Goal: Information Seeking & Learning: Learn about a topic

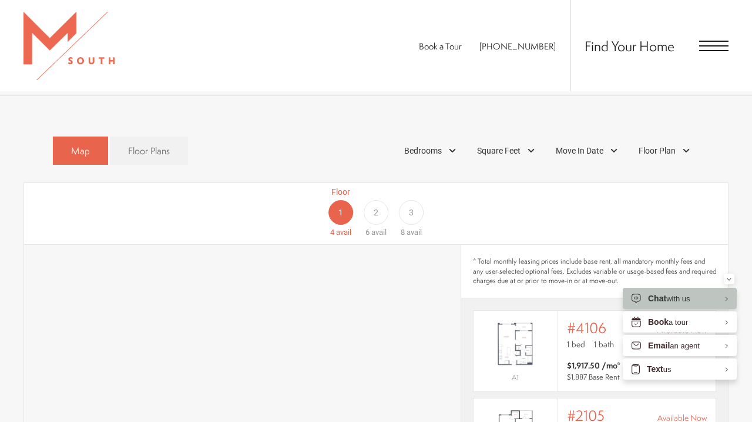
scroll to position [878, 0]
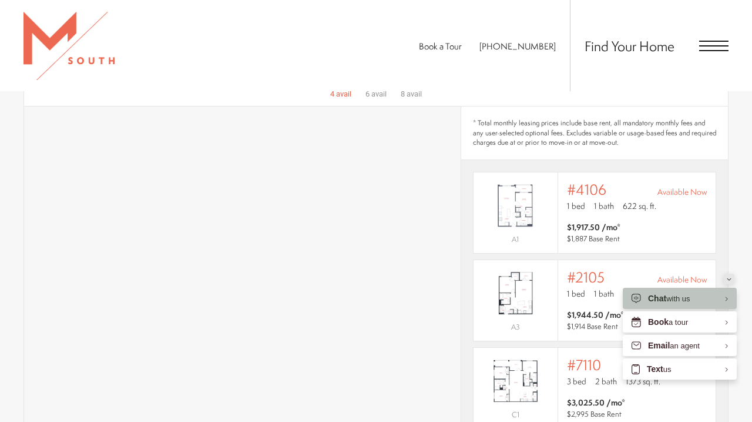
click at [730, 279] on icon "Minimize" at bounding box center [730, 279] width 4 height 2
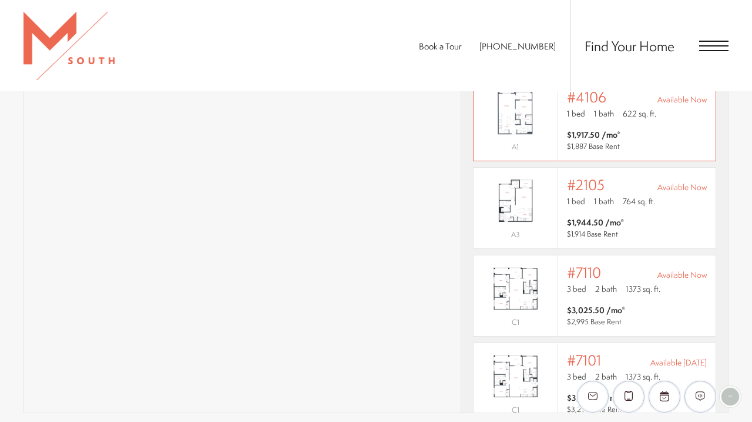
scroll to position [2, 0]
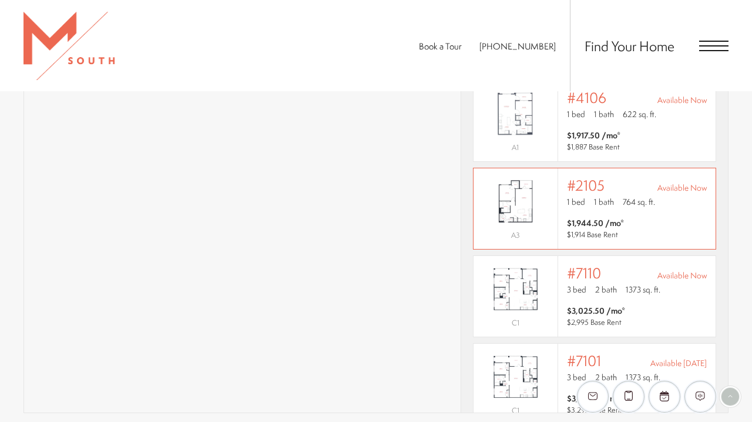
click at [634, 222] on div "Outside price filter range #2105 Available Now 1 bed 1 bath 764 sq. ft. $1,944.…" at bounding box center [637, 208] width 158 height 81
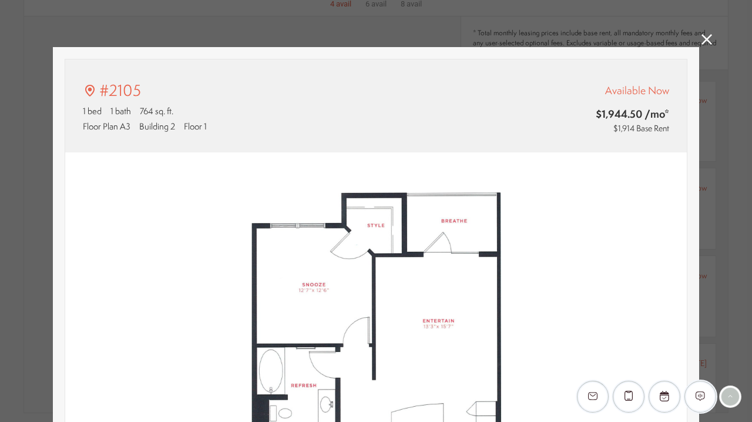
type input "**********"
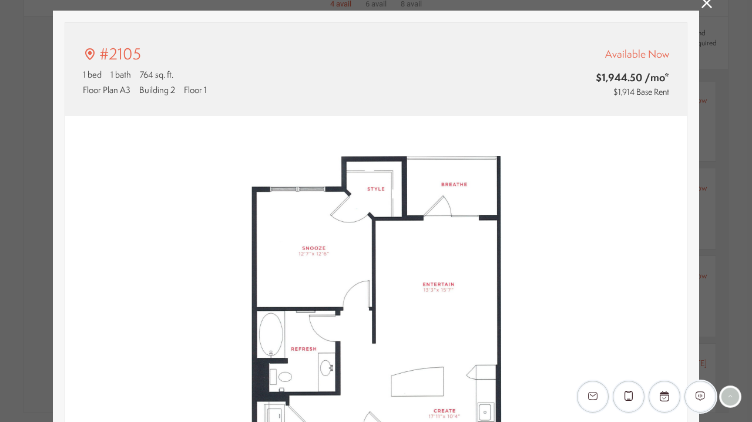
scroll to position [2, 0]
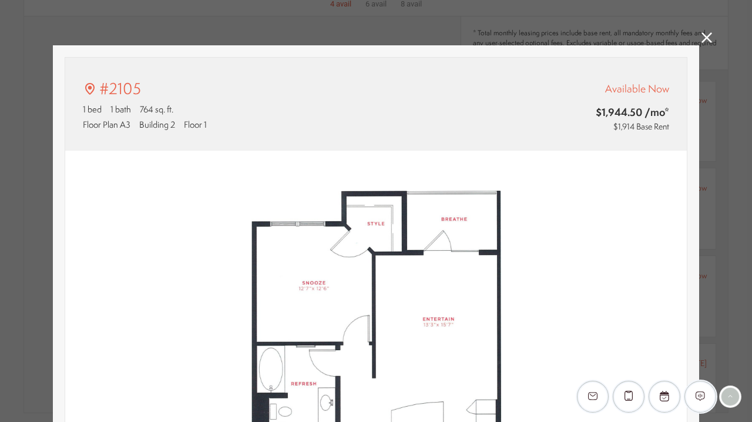
click at [712, 36] on icon at bounding box center [707, 37] width 11 height 11
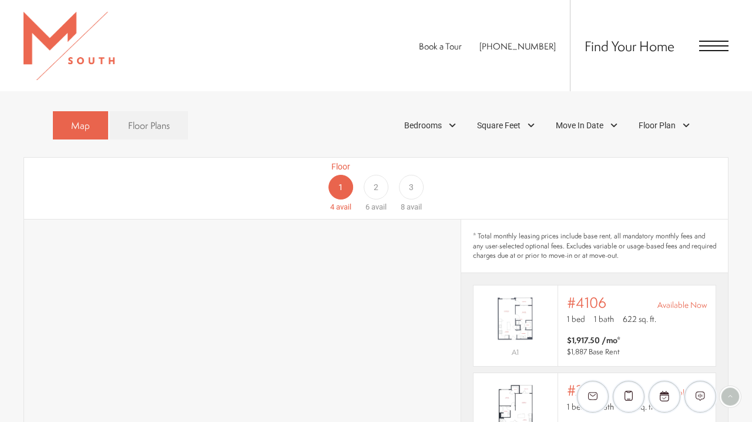
scroll to position [764, 0]
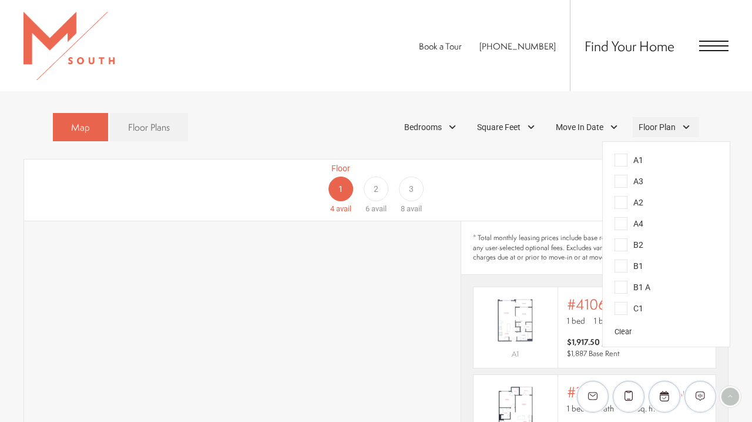
click at [643, 121] on span "Floor Plan" at bounding box center [657, 127] width 37 height 12
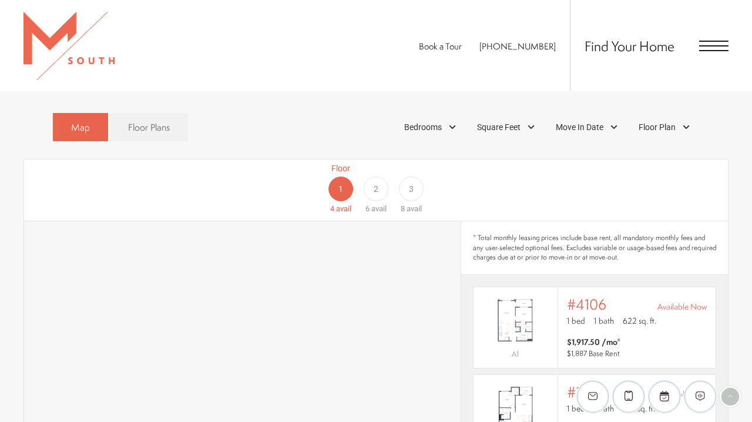
click at [215, 168] on div "Floor 1 4 avail Floor 2 6 avail Floor 3 8 avail" at bounding box center [376, 189] width 704 height 61
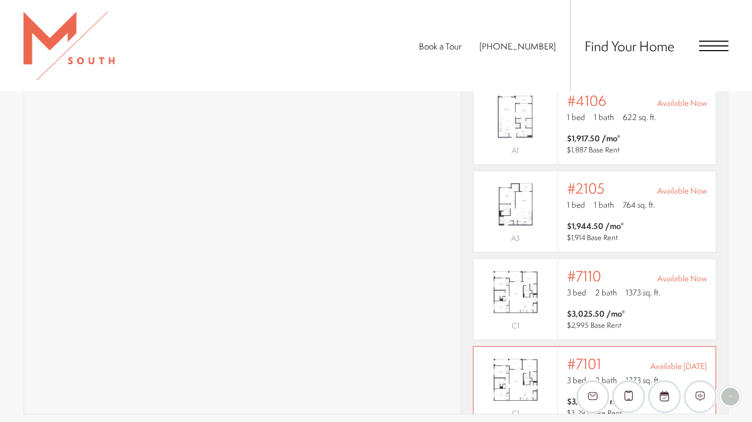
scroll to position [0, 0]
click at [720, 57] on div "Find Your Home" at bounding box center [649, 45] width 159 height 91
click at [720, 50] on span "Open Menu" at bounding box center [714, 50] width 29 height 1
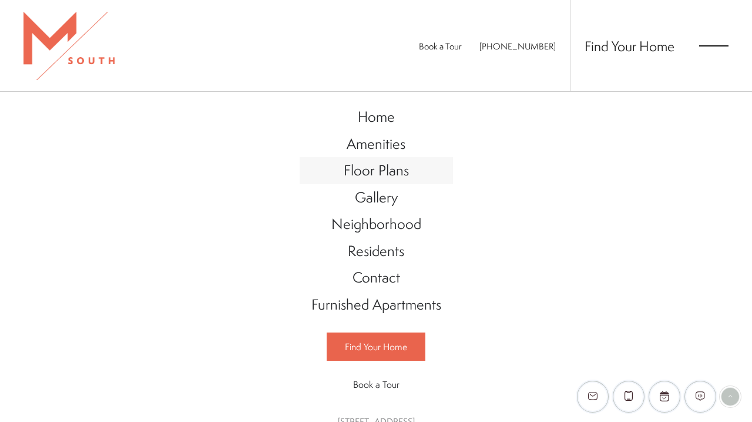
click at [357, 169] on span "Floor Plans" at bounding box center [376, 170] width 65 height 20
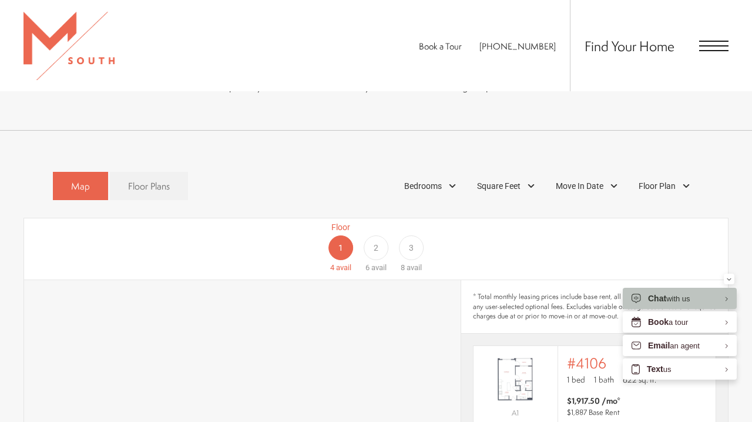
scroll to position [546, 0]
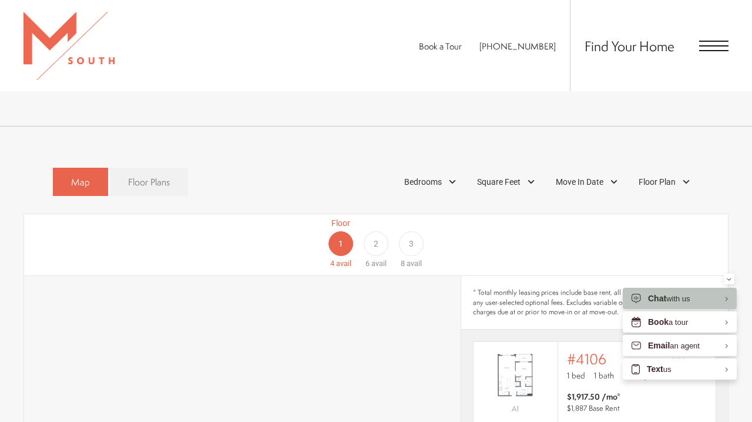
click at [138, 175] on span "Floor Plans" at bounding box center [149, 182] width 42 height 14
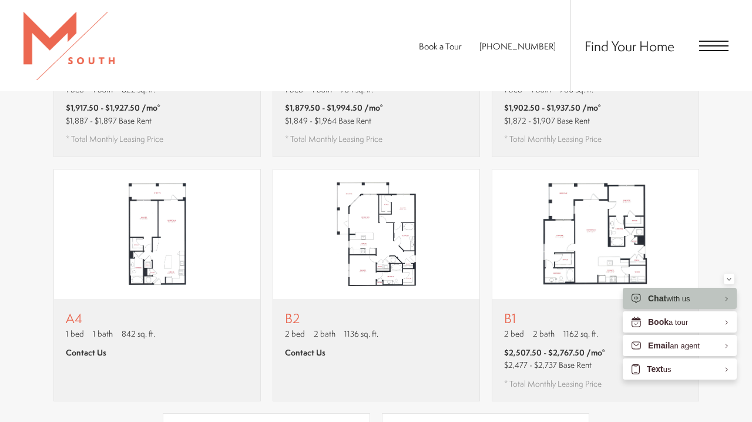
scroll to position [835, 0]
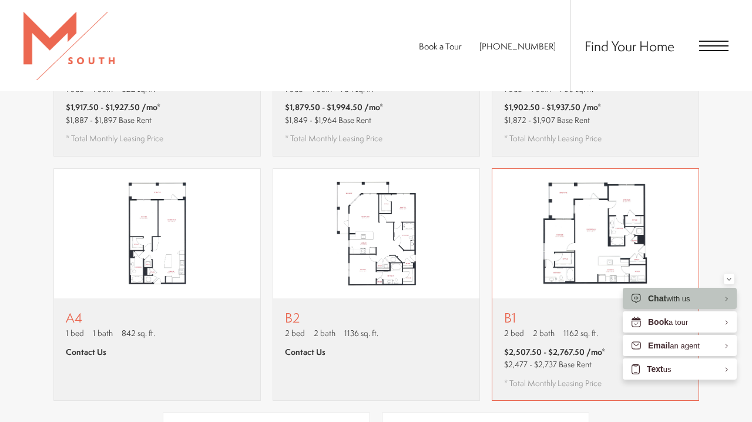
click at [671, 218] on img "View floor plan B1" at bounding box center [596, 233] width 206 height 129
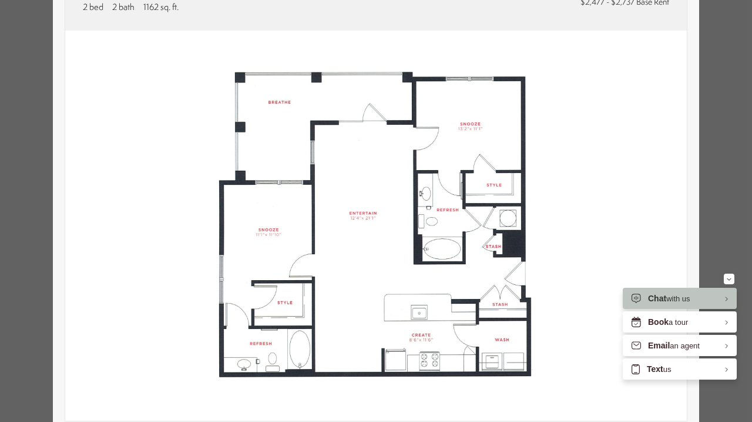
scroll to position [98, 0]
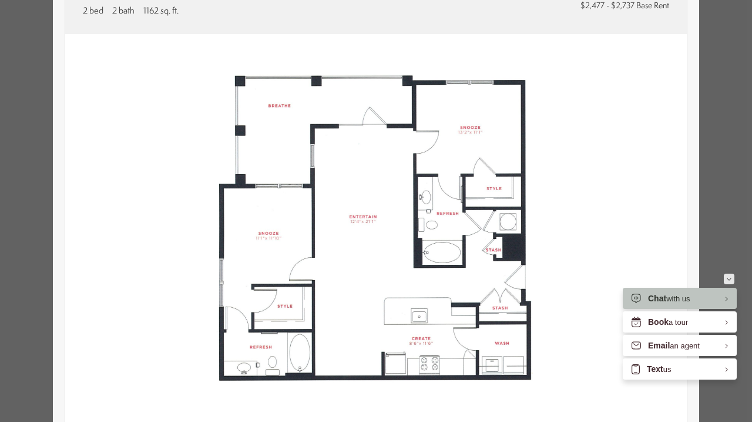
click at [734, 280] on button "Minimize" at bounding box center [729, 278] width 11 height 11
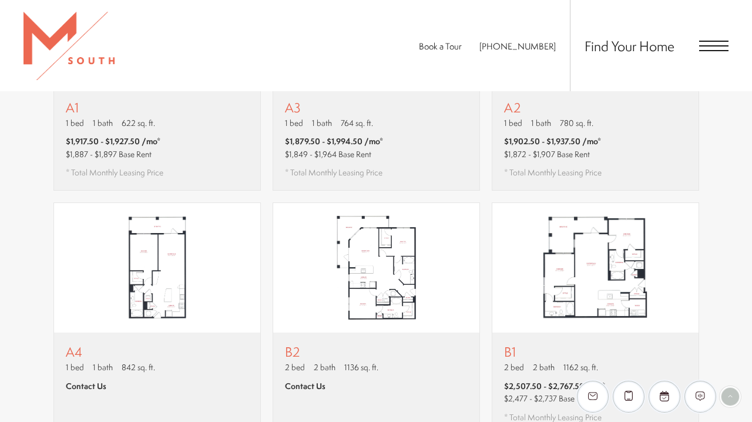
scroll to position [782, 0]
